Goal: Information Seeking & Learning: Learn about a topic

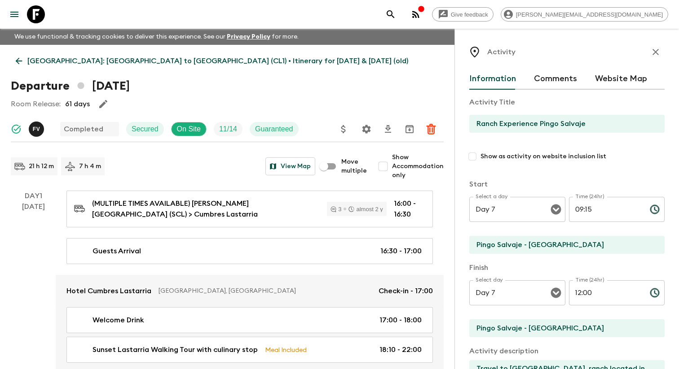
click at [23, 10] on button "menu" at bounding box center [14, 14] width 18 height 18
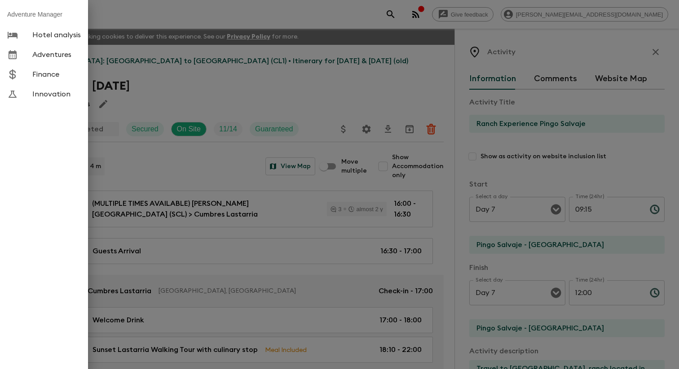
click at [70, 53] on span "Adventures" at bounding box center [56, 54] width 48 height 9
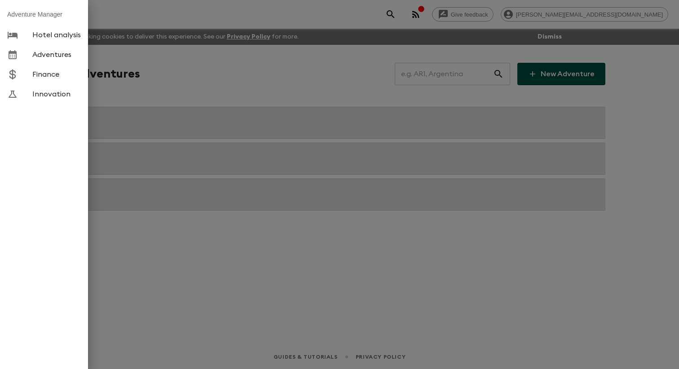
click at [216, 72] on div at bounding box center [339, 184] width 679 height 369
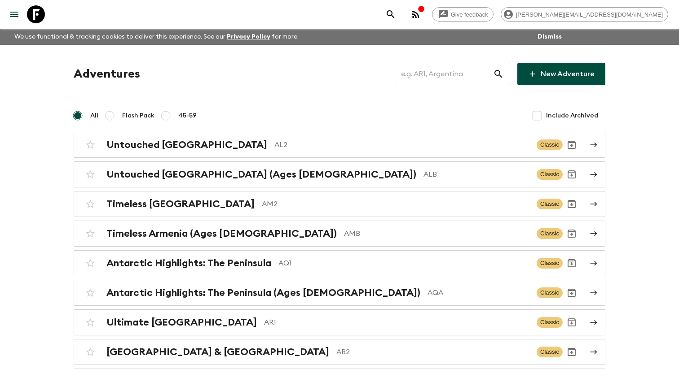
scroll to position [2129, 0]
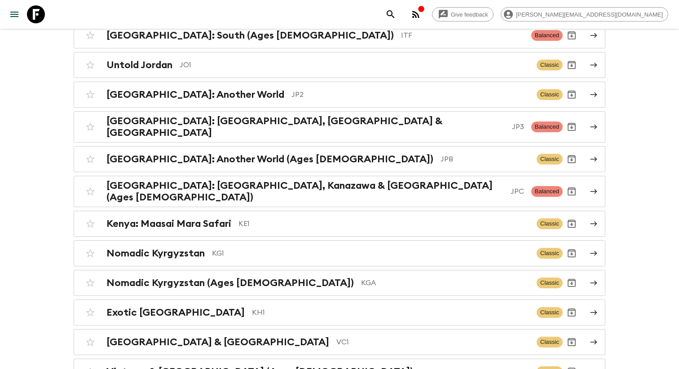
click at [252, 11] on p "IT6" at bounding box center [388, 5] width 272 height 11
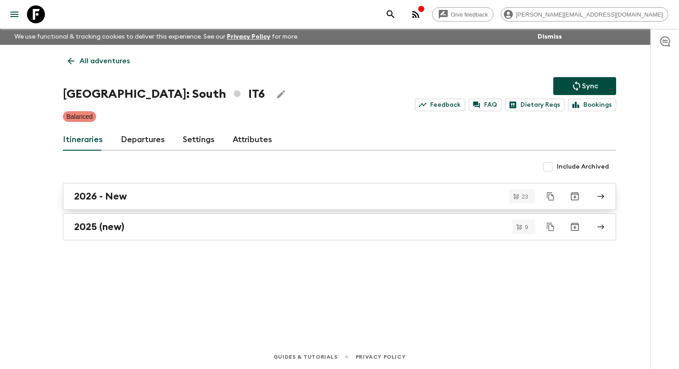
click at [143, 194] on link "2026 - New" at bounding box center [339, 196] width 553 height 27
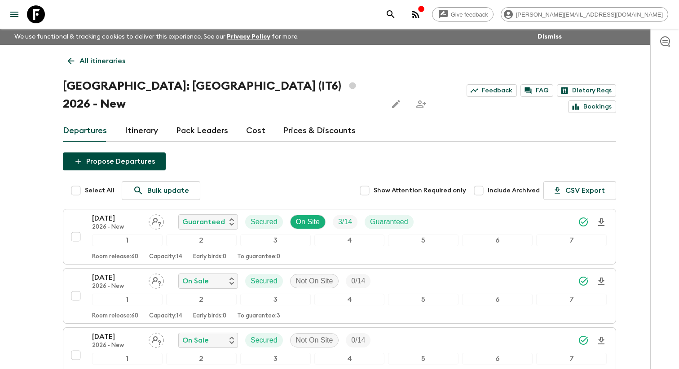
click at [148, 121] on link "Itinerary" at bounding box center [141, 131] width 33 height 22
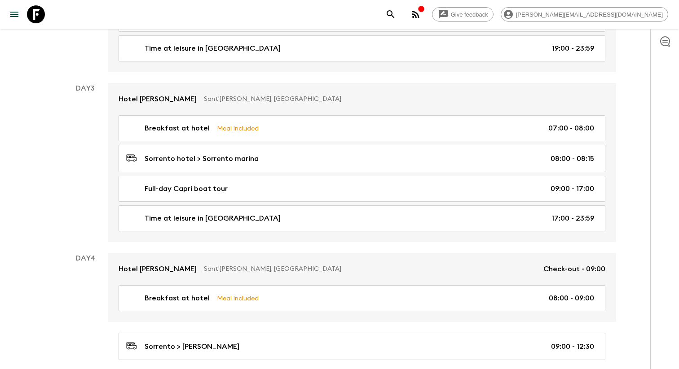
scroll to position [567, 0]
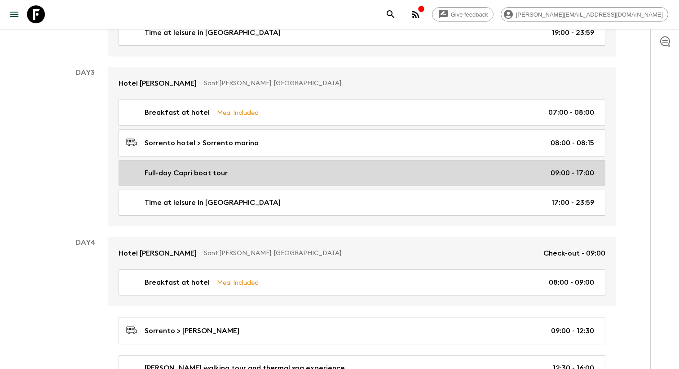
click at [281, 168] on div "Full-day Capri boat tour 09:00 - 17:00" at bounding box center [360, 173] width 468 height 11
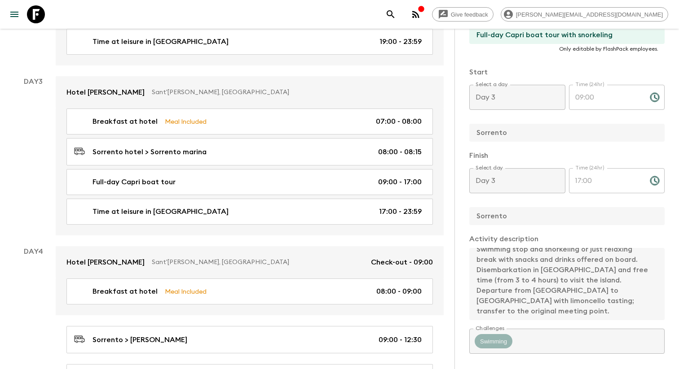
scroll to position [270, 0]
